Goal: Information Seeking & Learning: Learn about a topic

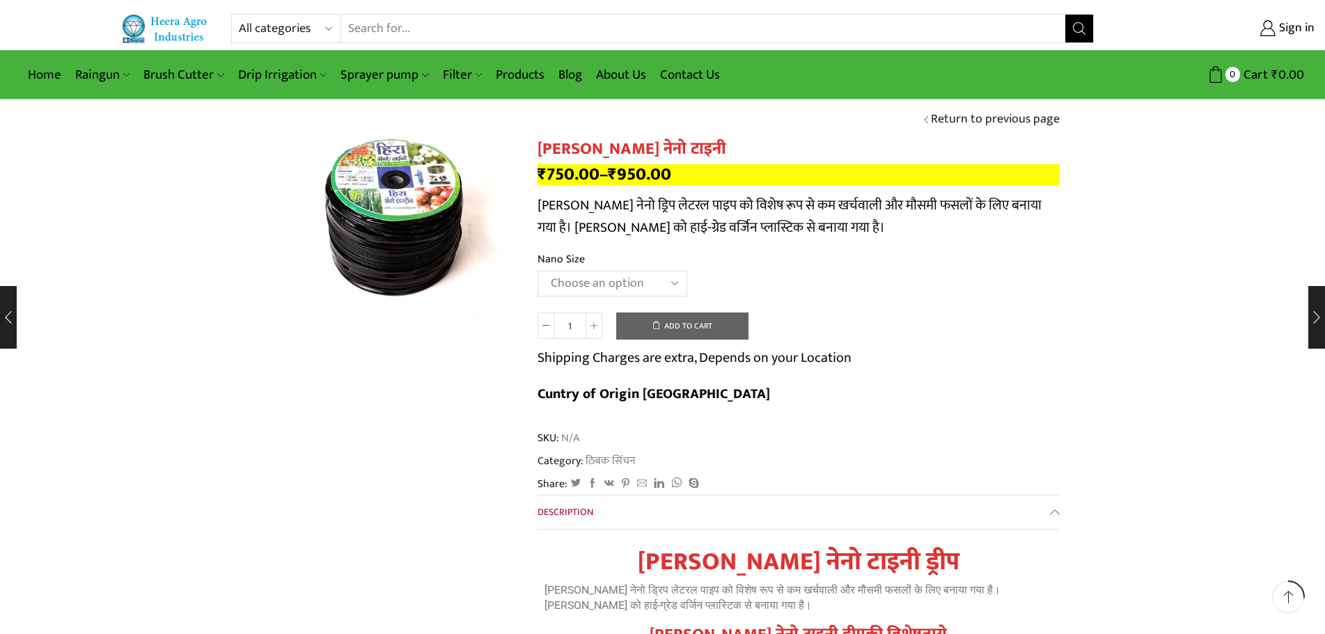
scroll to position [418, 0]
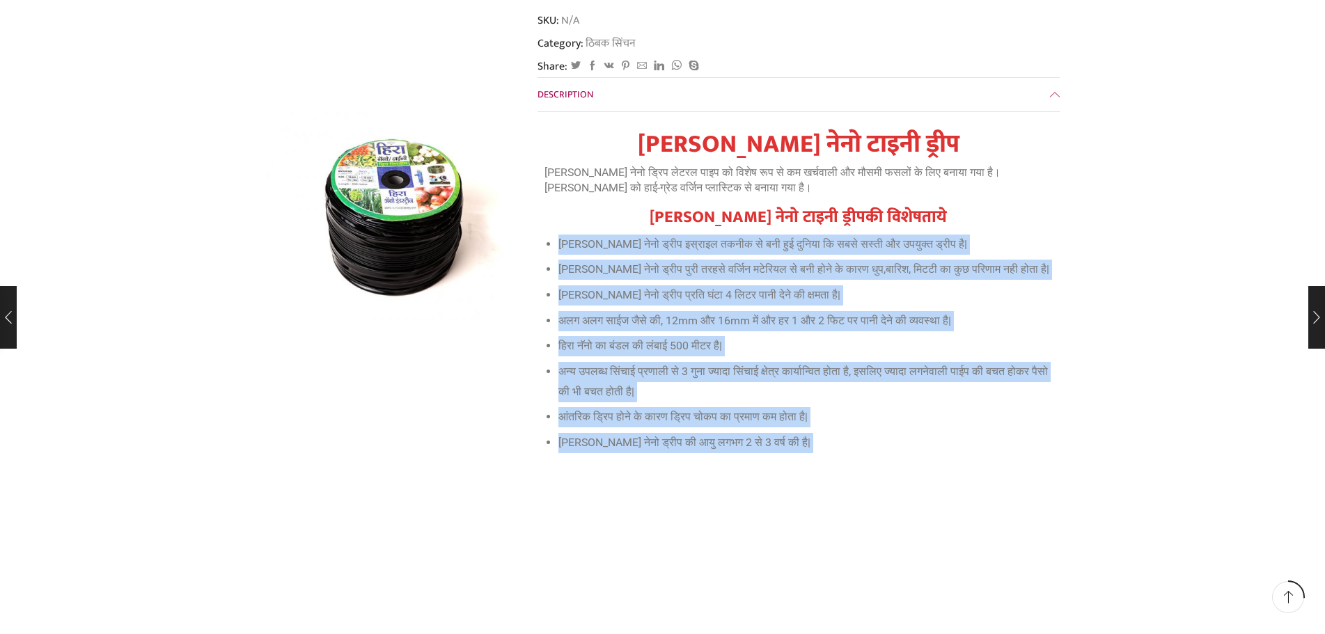
drag, startPoint x: 561, startPoint y: 203, endPoint x: 825, endPoint y: 430, distance: 348.2
click at [797, 449] on div "[PERSON_NAME] नेनो टाइनी [PERSON_NAME] नेनो ड्रिप लेटरल पाइप को विशेष रूप से कम…" at bounding box center [799, 449] width 522 height 653
click at [829, 433] on li "[PERSON_NAME] नेनो ड्रीप की आयु लगभग 2 से 3 वर्ष की है|" at bounding box center [806, 443] width 494 height 20
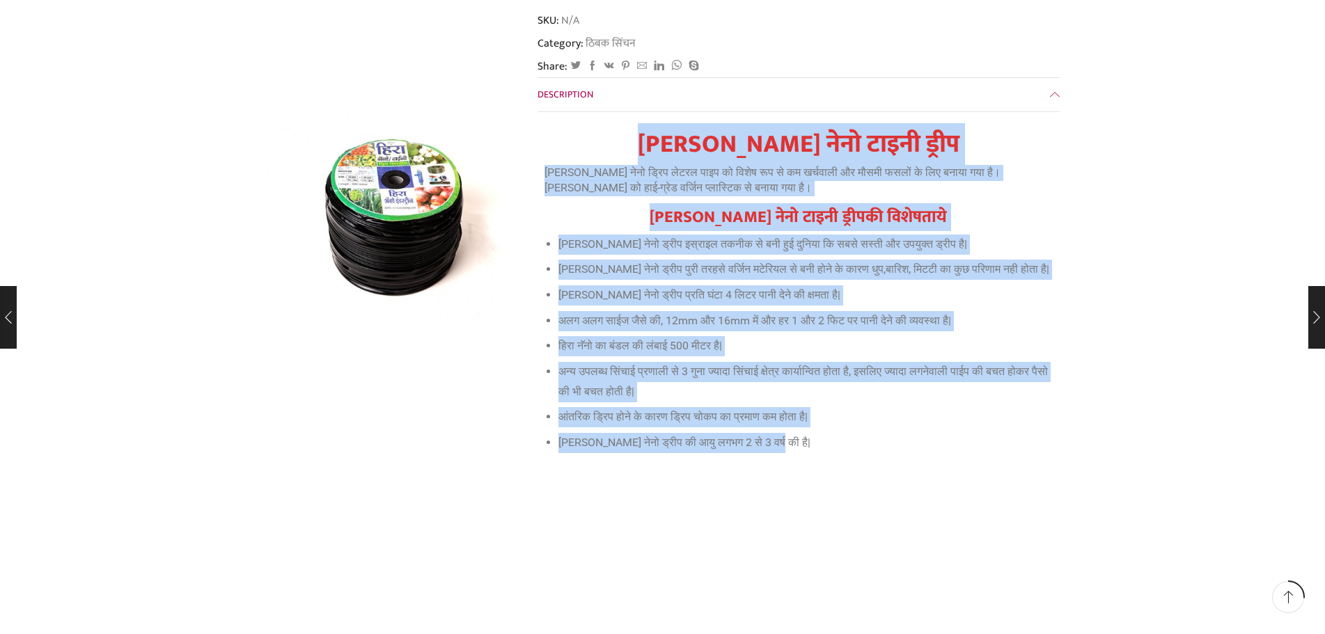
drag, startPoint x: 712, startPoint y: 98, endPoint x: 962, endPoint y: 414, distance: 402.5
click at [962, 414] on div "[PERSON_NAME] नेनो टाइनी [PERSON_NAME] नेनो ड्रिप लेटरल पाइप को विशेष रूप से कम…" at bounding box center [799, 291] width 508 height 323
click at [900, 433] on li "[PERSON_NAME] नेनो ड्रीप की आयु लगभग 2 से 3 वर्ष की है|" at bounding box center [806, 443] width 494 height 20
drag, startPoint x: 713, startPoint y: 107, endPoint x: 809, endPoint y: 447, distance: 353.7
click at [809, 447] on div "[PERSON_NAME] नेनो टाइनी [PERSON_NAME] नेनो ड्रिप लेटरल पाइप को विशेष रूप से कम…" at bounding box center [799, 449] width 522 height 653
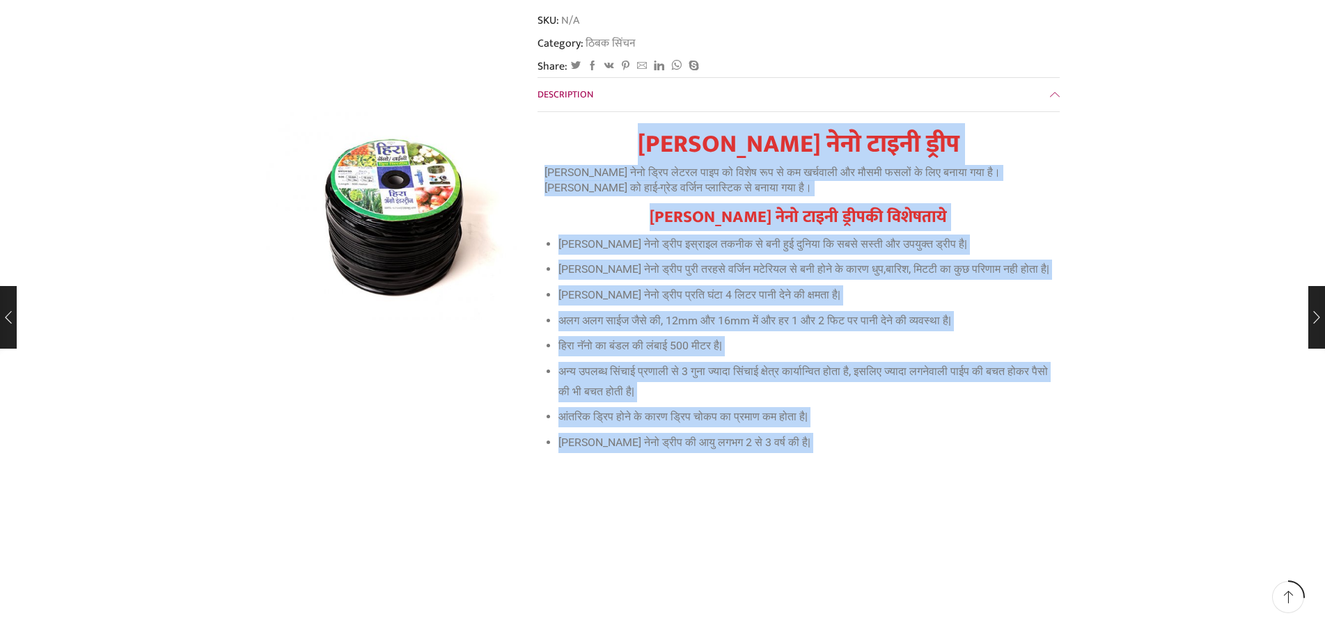
click at [816, 430] on div "[PERSON_NAME] नेनो टाइनी [PERSON_NAME] नेनो ड्रिप लेटरल पाइप को विशेष रूप से कम…" at bounding box center [799, 299] width 508 height 339
drag, startPoint x: 711, startPoint y: 98, endPoint x: 812, endPoint y: 452, distance: 368.6
click at [812, 452] on div "[PERSON_NAME] नेनो टाइनी [PERSON_NAME] नेनो ड्रिप लेटरल पाइप को विशेष रूप से कम…" at bounding box center [799, 449] width 522 height 653
drag, startPoint x: 852, startPoint y: 428, endPoint x: 762, endPoint y: 280, distance: 173.8
click at [852, 428] on div "[PERSON_NAME] नेनो टाइनी [PERSON_NAME] नेनो ड्रिप लेटरल पाइप को विशेष रूप से कम…" at bounding box center [799, 299] width 508 height 339
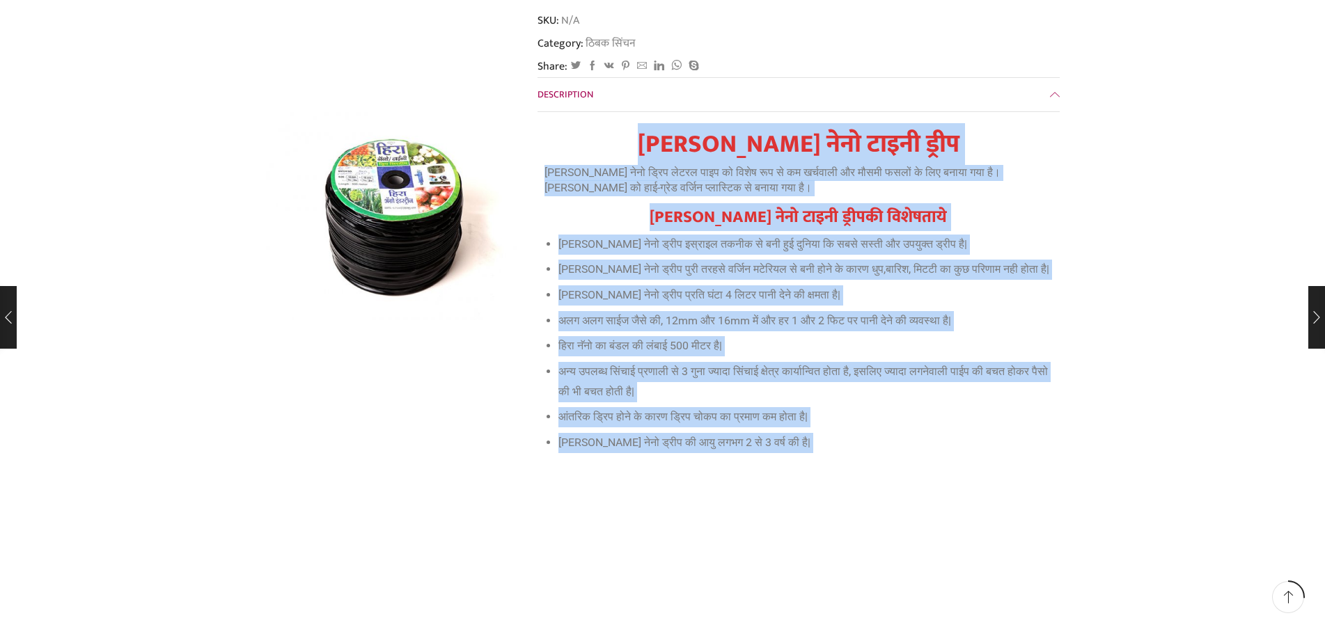
click at [712, 123] on strong "[PERSON_NAME] नेनो टाइनी ड्रीप" at bounding box center [799, 144] width 322 height 42
drag, startPoint x: 708, startPoint y: 104, endPoint x: 842, endPoint y: 421, distance: 344.2
click at [829, 422] on div "[PERSON_NAME] नेनो टाइनी [PERSON_NAME] नेनो ड्रिप लेटरल पाइप को विशेष रूप से कम…" at bounding box center [799, 299] width 508 height 339
click at [853, 433] on li "[PERSON_NAME] नेनो ड्रीप की आयु लगभग 2 से 3 वर्ष की है|" at bounding box center [806, 443] width 494 height 20
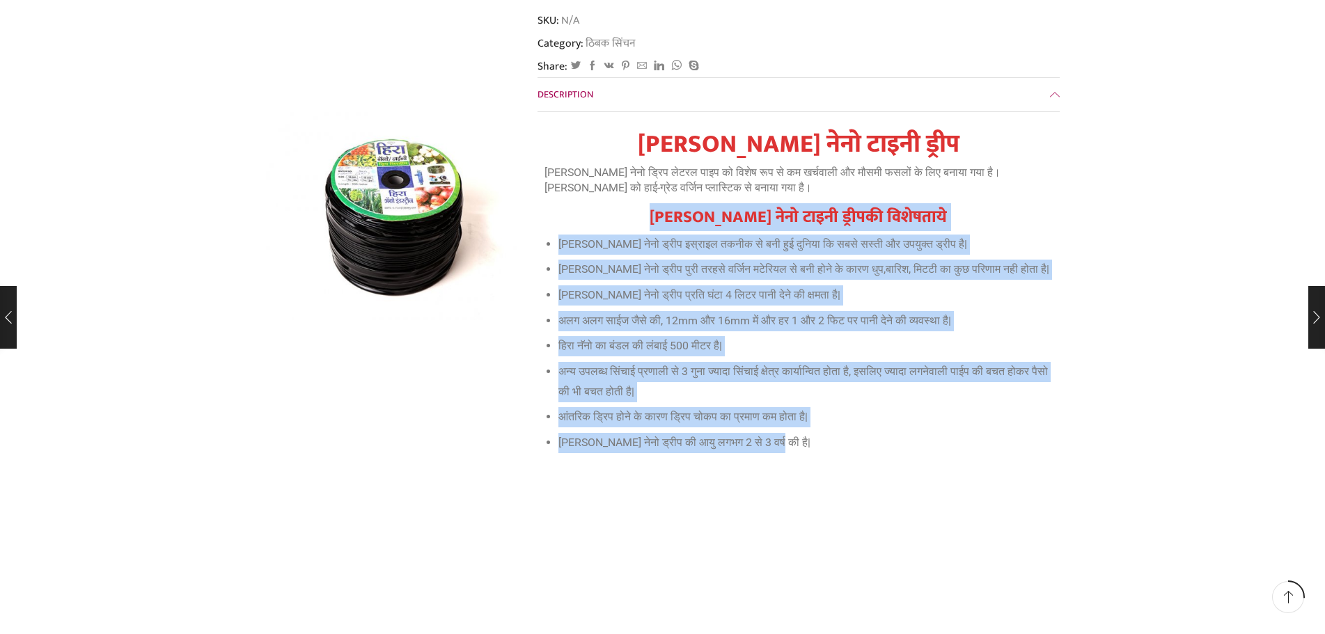
drag, startPoint x: 701, startPoint y: 176, endPoint x: 783, endPoint y: 416, distance: 253.9
click at [783, 416] on div "[PERSON_NAME] नेनो टाइनी [PERSON_NAME] नेनो ड्रिप लेटरल पाइप को विशेष रूप से कम…" at bounding box center [799, 291] width 508 height 323
click at [785, 418] on div "[PERSON_NAME] नेनो टाइनी [PERSON_NAME] नेनो ड्रिप लेटरल पाइप को विशेष रूप से कम…" at bounding box center [799, 299] width 508 height 339
drag, startPoint x: 701, startPoint y: 176, endPoint x: 776, endPoint y: 429, distance: 264.2
click at [776, 429] on div "[PERSON_NAME] नेनो टाइनी [PERSON_NAME] नेनो ड्रिप लेटरल पाइप को विशेष रूप से कम…" at bounding box center [799, 299] width 508 height 339
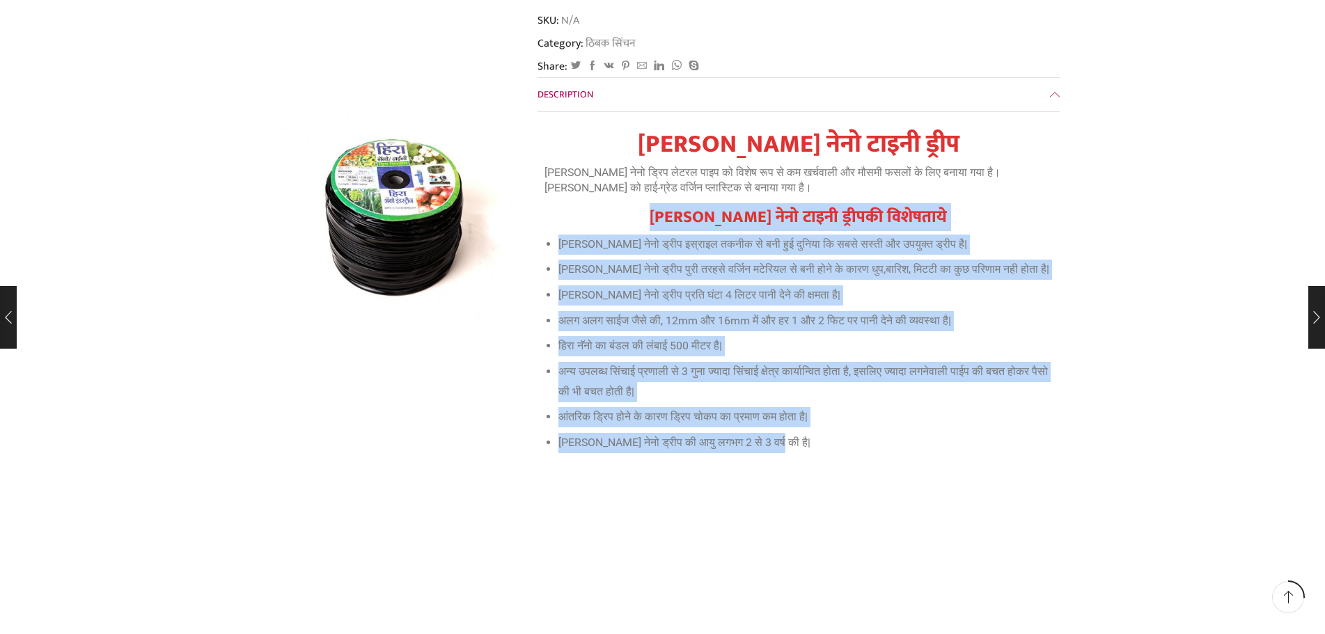
click at [729, 203] on strong "[PERSON_NAME] नेनो टाइनी ड्रीपकी विशेषताये" at bounding box center [798, 217] width 297 height 28
drag, startPoint x: 701, startPoint y: 180, endPoint x: 775, endPoint y: 410, distance: 241.4
click at [775, 410] on div "[PERSON_NAME] नेनो टाइनी [PERSON_NAME] नेनो ड्रिप लेटरल पाइप को विशेष रूप से कम…" at bounding box center [799, 291] width 508 height 323
click at [778, 433] on li "[PERSON_NAME] नेनो ड्रीप की आयु लगभग 2 से 3 वर्ष की है|" at bounding box center [806, 443] width 494 height 20
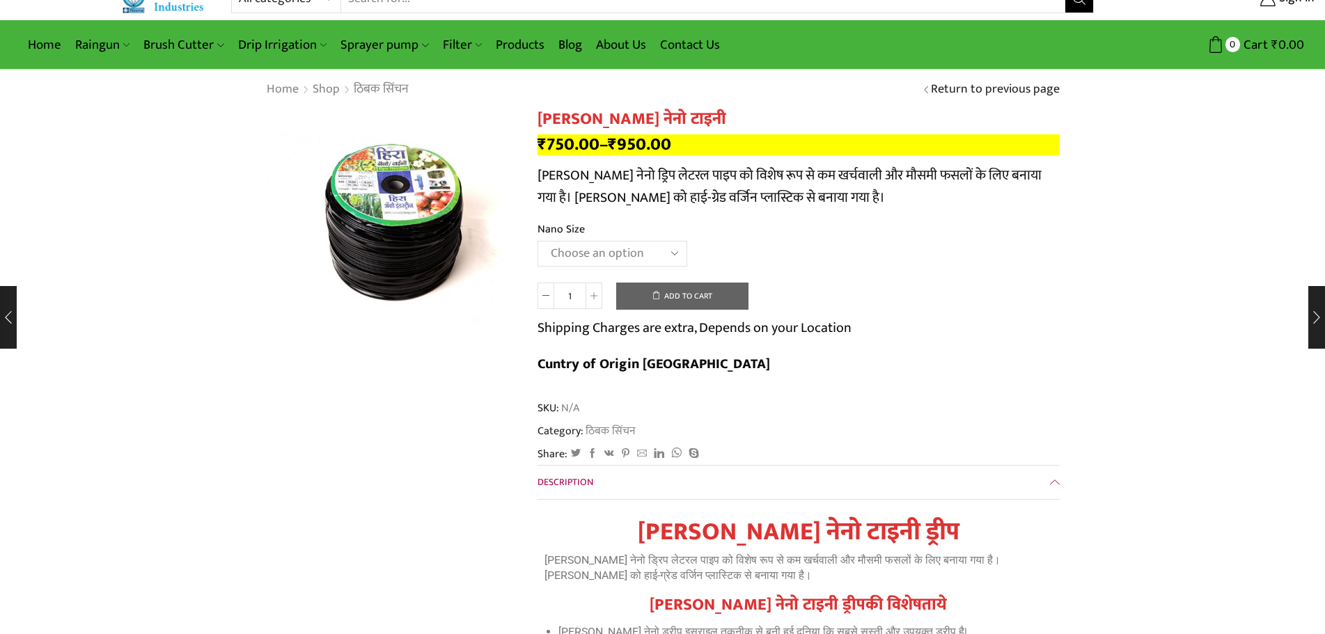
scroll to position [0, 0]
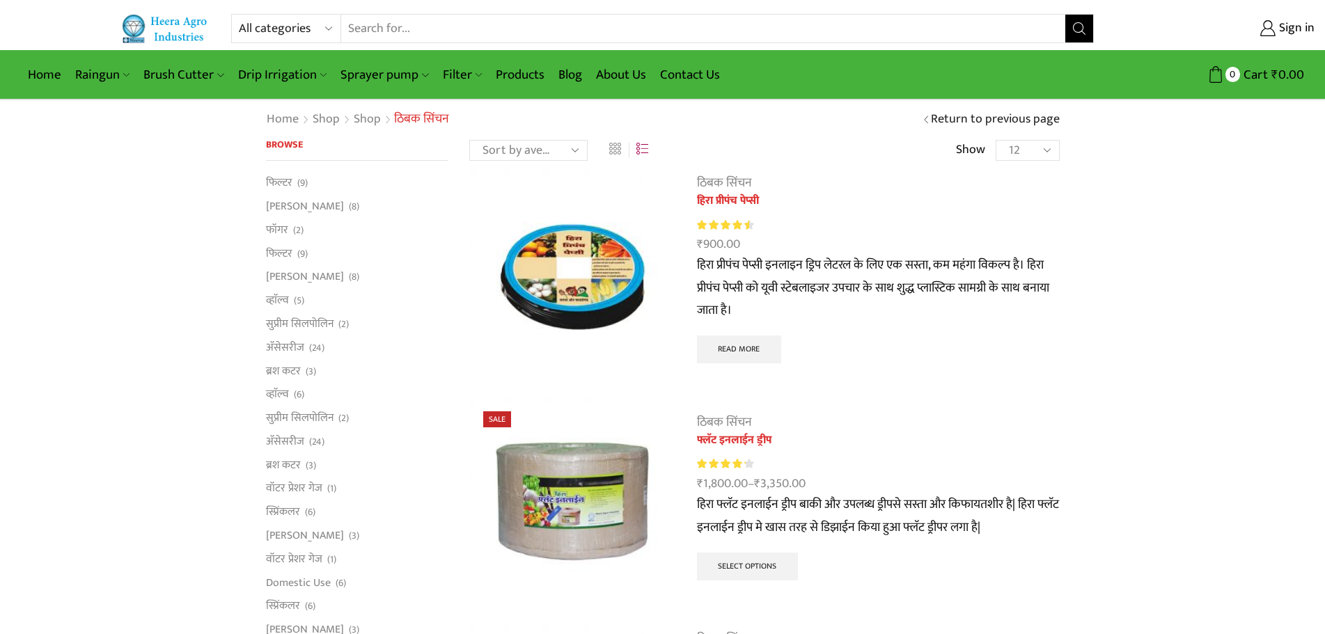
scroll to position [2304, 0]
